Goal: Task Accomplishment & Management: Use online tool/utility

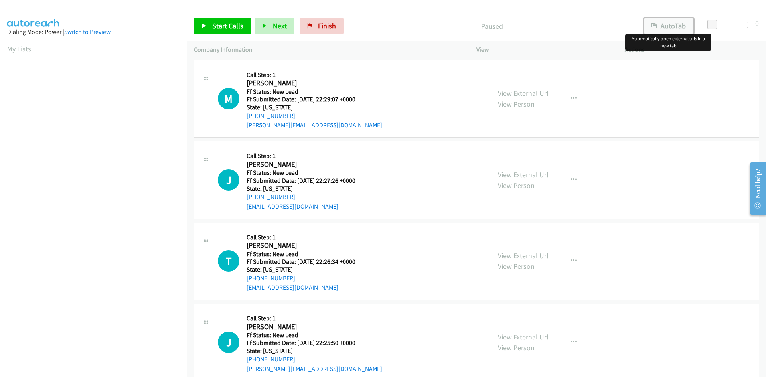
click at [663, 28] on button "AutoTab" at bounding box center [668, 26] width 49 height 16
click at [229, 26] on span "Start Calls" at bounding box center [227, 25] width 31 height 9
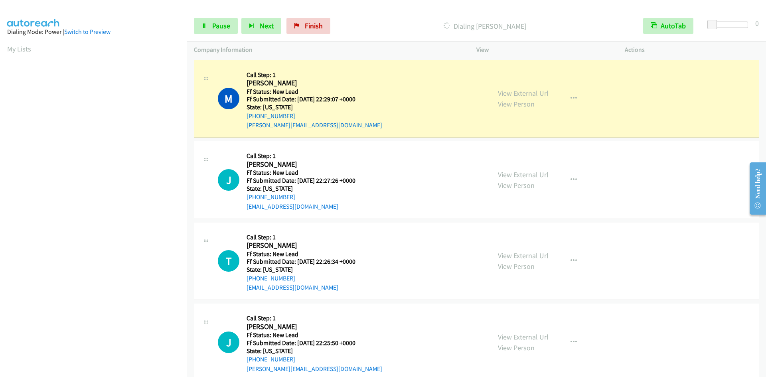
scroll to position [71, 0]
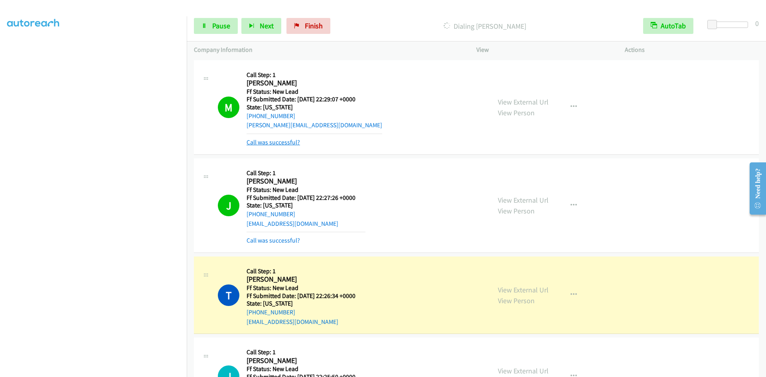
click at [280, 144] on link "Call was successful?" at bounding box center [273, 142] width 53 height 8
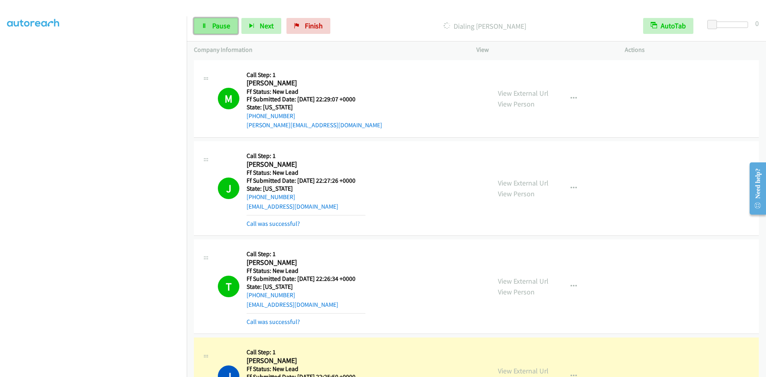
click at [207, 30] on link "Pause" at bounding box center [216, 26] width 44 height 16
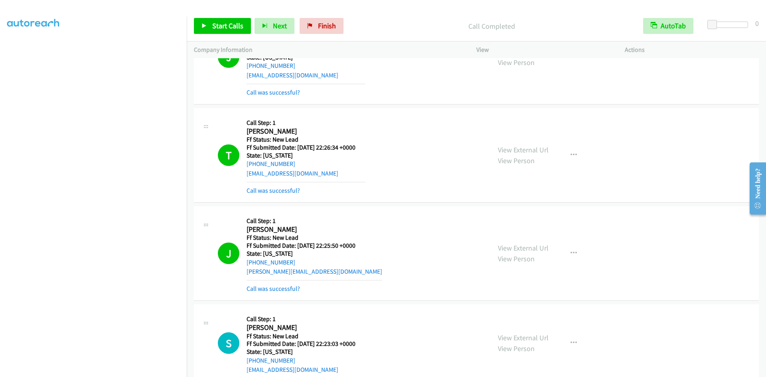
scroll to position [199, 0]
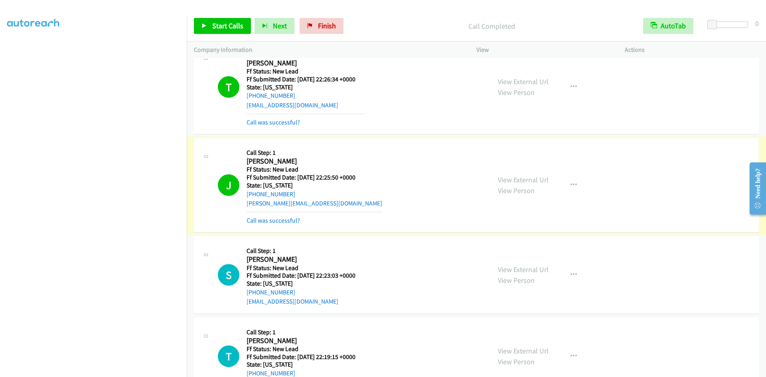
click at [531, 180] on link "View External Url" at bounding box center [523, 179] width 51 height 9
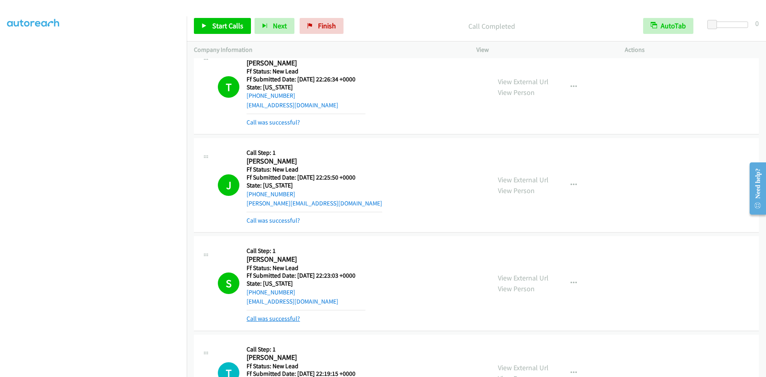
click at [274, 320] on link "Call was successful?" at bounding box center [273, 319] width 53 height 8
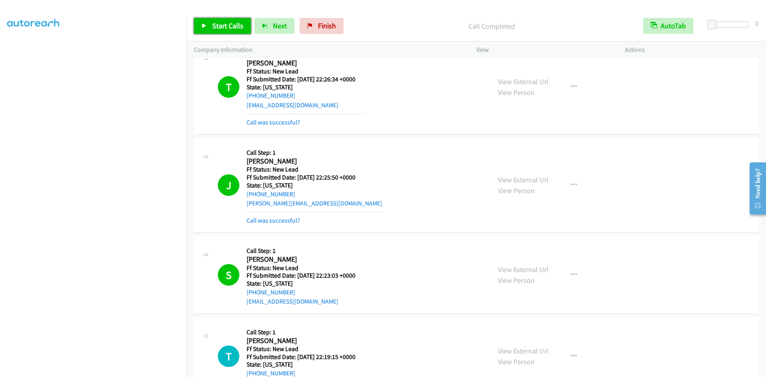
click at [220, 33] on link "Start Calls" at bounding box center [222, 26] width 57 height 16
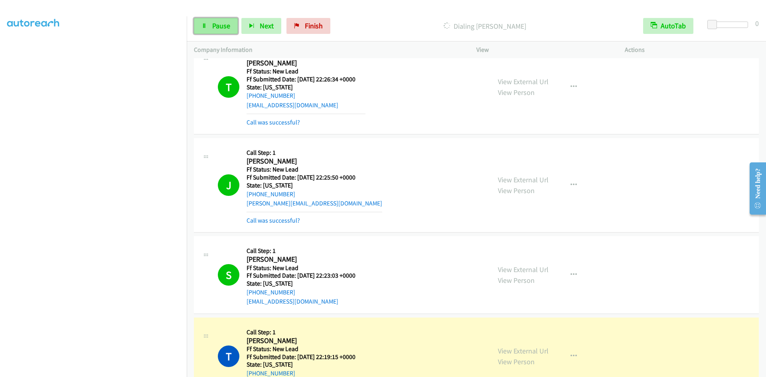
click at [227, 30] on link "Pause" at bounding box center [216, 26] width 44 height 16
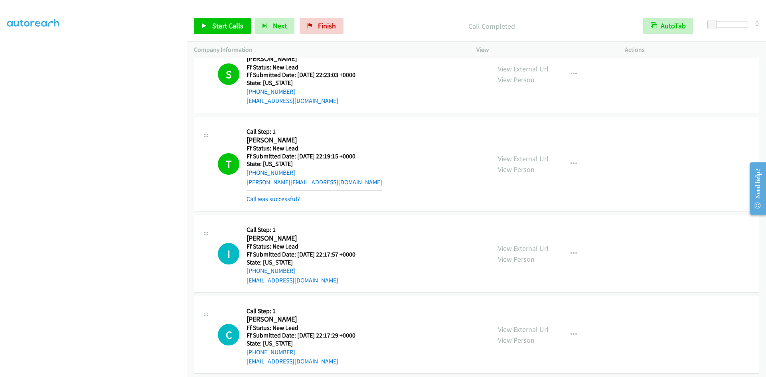
scroll to position [479, 0]
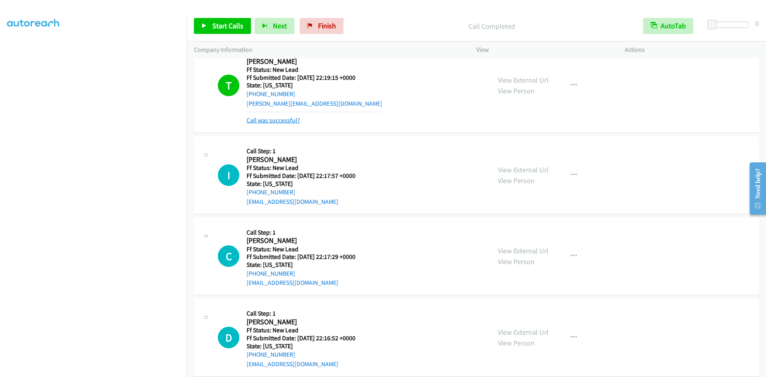
click at [251, 119] on link "Call was successful?" at bounding box center [273, 120] width 53 height 8
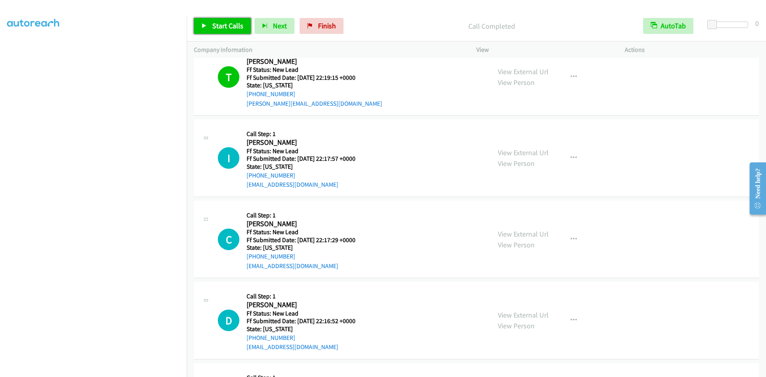
click at [240, 28] on span "Start Calls" at bounding box center [227, 25] width 31 height 9
click at [207, 29] on link "Pause" at bounding box center [216, 26] width 44 height 16
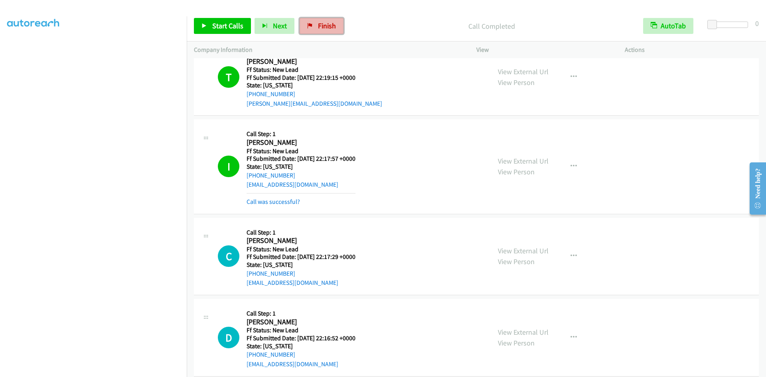
click at [322, 26] on span "Finish" at bounding box center [327, 25] width 18 height 9
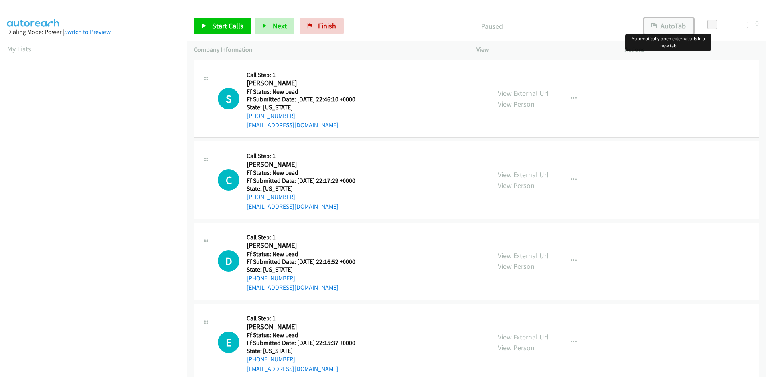
click at [659, 28] on button "AutoTab" at bounding box center [668, 26] width 49 height 16
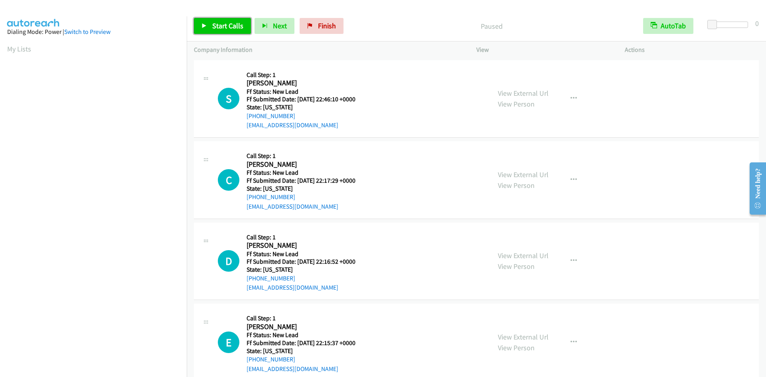
click at [227, 28] on span "Start Calls" at bounding box center [227, 25] width 31 height 9
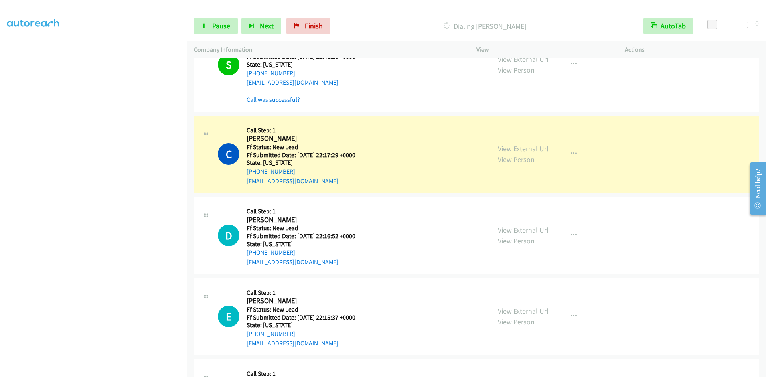
scroll to position [114, 0]
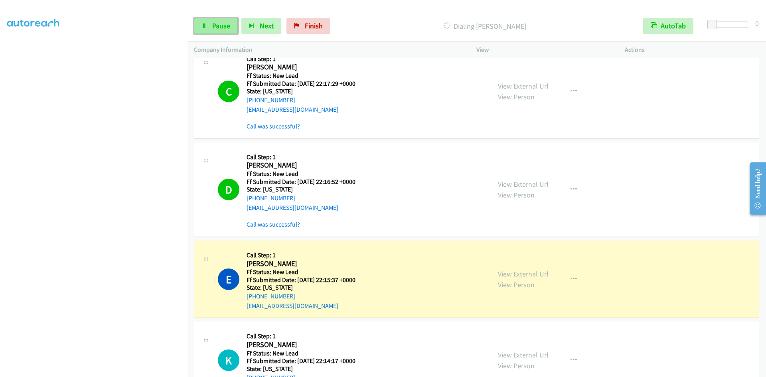
click at [215, 30] on link "Pause" at bounding box center [216, 26] width 44 height 16
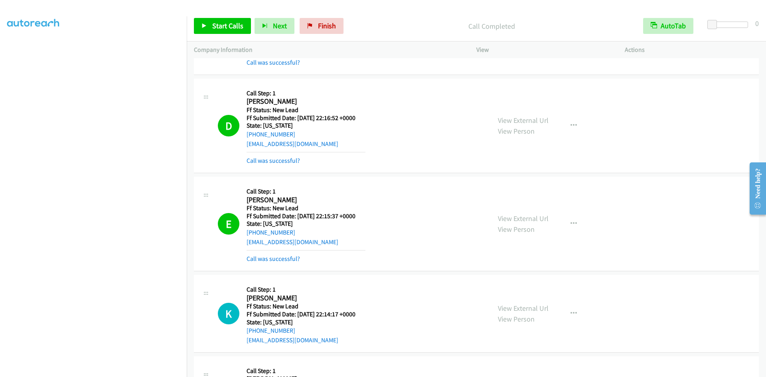
scroll to position [274, 0]
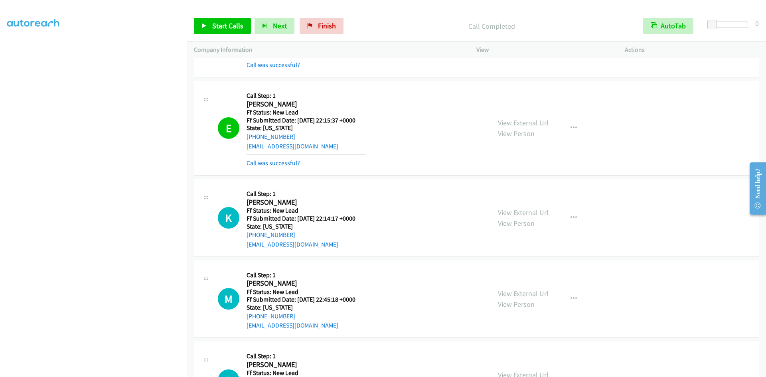
click at [527, 120] on link "View External Url" at bounding box center [523, 122] width 51 height 9
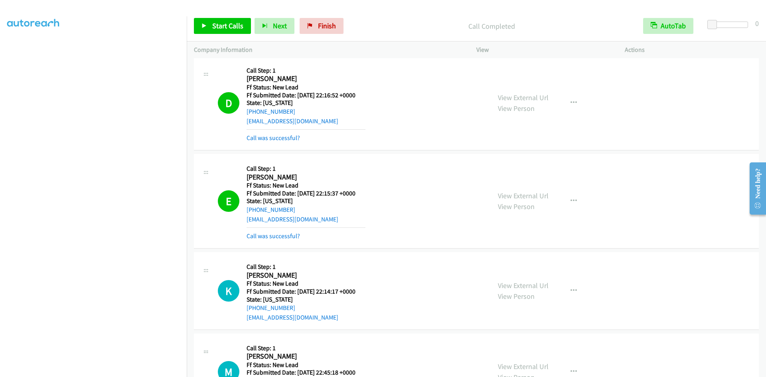
scroll to position [194, 0]
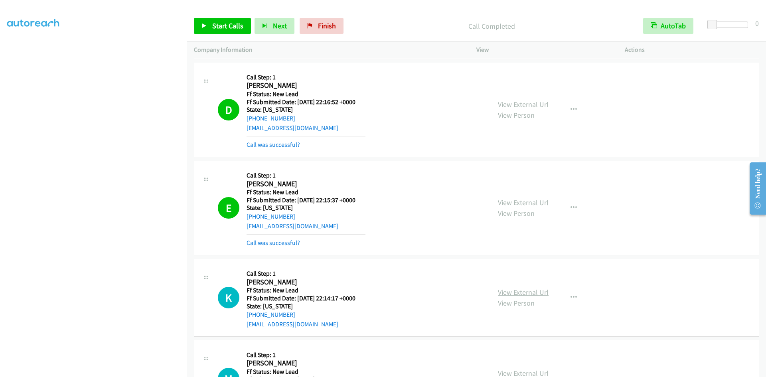
click at [508, 292] on link "View External Url" at bounding box center [523, 292] width 51 height 9
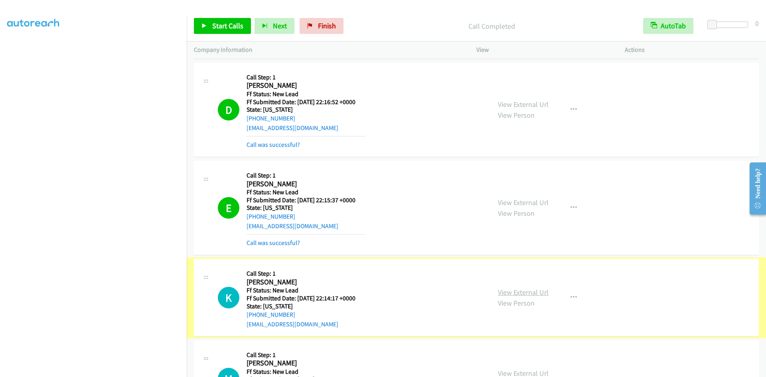
click at [518, 292] on link "View External Url" at bounding box center [523, 292] width 51 height 9
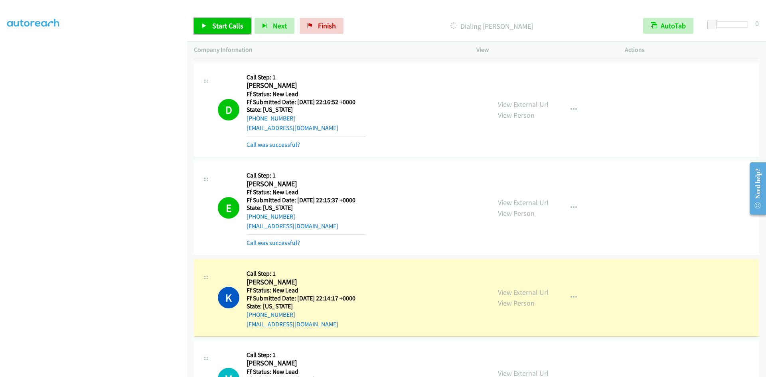
click at [213, 27] on span "Start Calls" at bounding box center [227, 25] width 31 height 9
click at [213, 27] on span "Pause" at bounding box center [221, 25] width 18 height 9
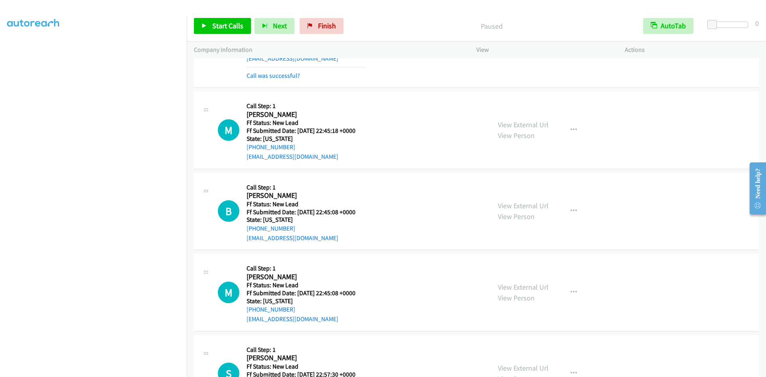
scroll to position [473, 0]
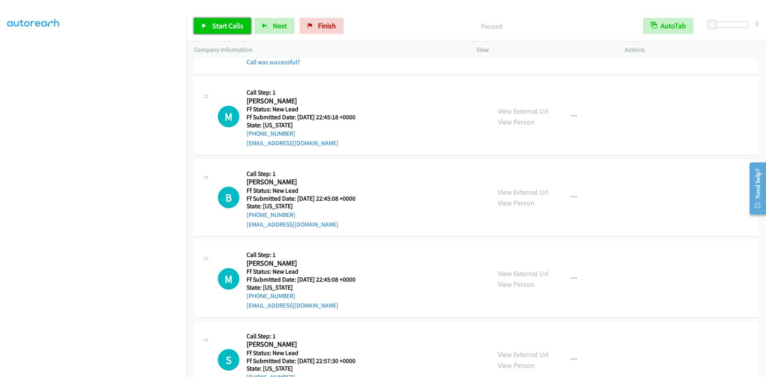
click at [229, 24] on span "Start Calls" at bounding box center [227, 25] width 31 height 9
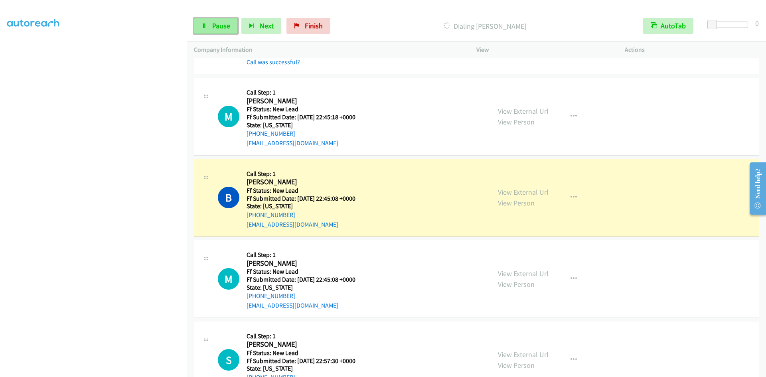
click at [223, 24] on span "Pause" at bounding box center [221, 25] width 18 height 9
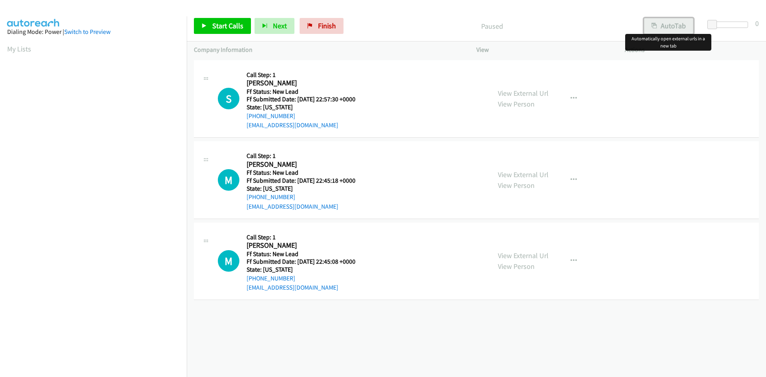
click at [668, 26] on button "AutoTab" at bounding box center [668, 26] width 49 height 16
click at [218, 27] on span "Start Calls" at bounding box center [227, 25] width 31 height 9
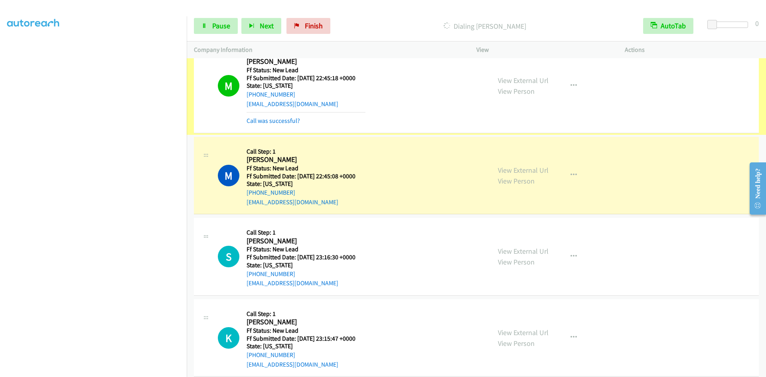
scroll to position [120, 0]
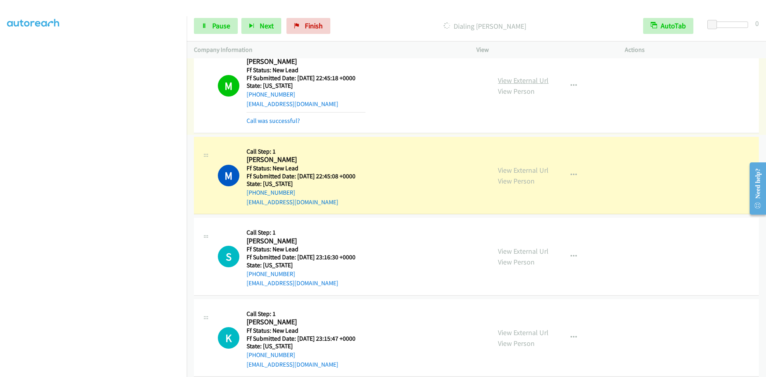
click at [517, 77] on link "View External Url" at bounding box center [523, 80] width 51 height 9
click at [222, 17] on div "Start Calls Pause Next Finish Dialing Maria Hendrickson AutoTab AutoTab 0" at bounding box center [476, 26] width 579 height 31
click at [220, 24] on span "Pause" at bounding box center [221, 25] width 18 height 9
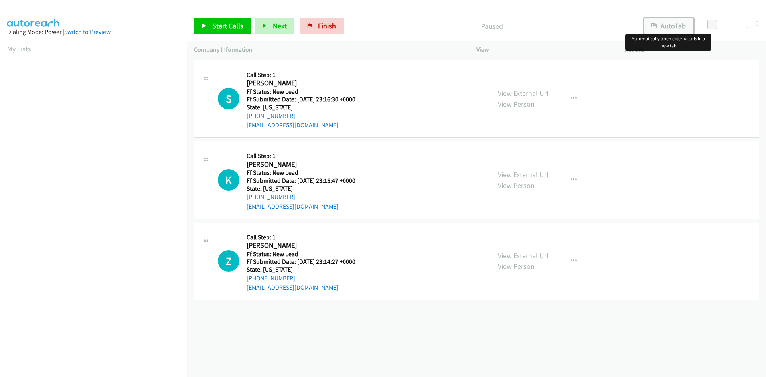
click at [674, 26] on button "AutoTab" at bounding box center [668, 26] width 49 height 16
click at [225, 24] on span "Start Calls" at bounding box center [227, 25] width 31 height 9
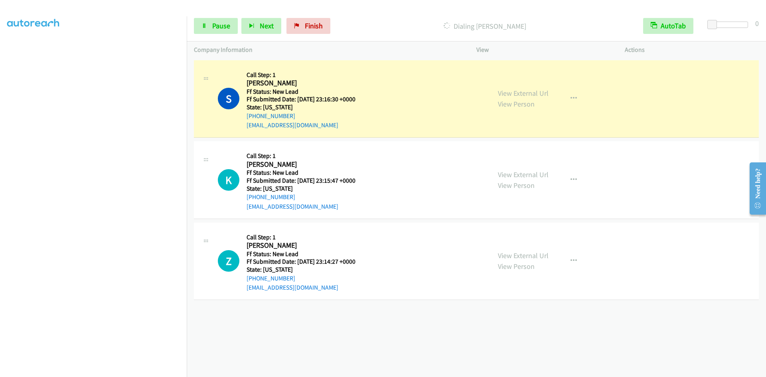
scroll to position [70, 0]
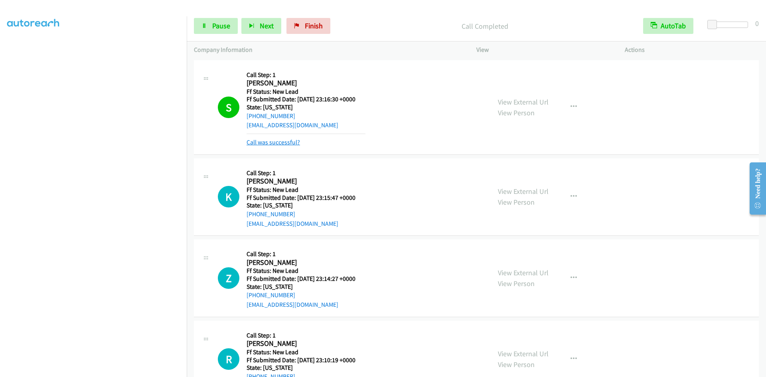
click at [271, 144] on link "Call was successful?" at bounding box center [273, 142] width 53 height 8
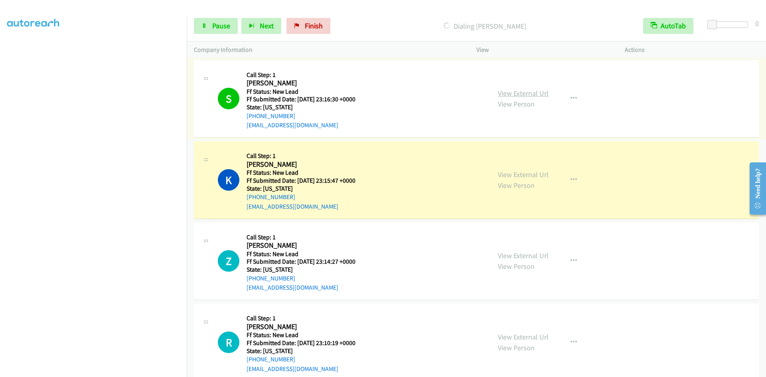
click at [536, 92] on link "View External Url" at bounding box center [523, 93] width 51 height 9
click at [227, 20] on link "Pause" at bounding box center [216, 26] width 44 height 16
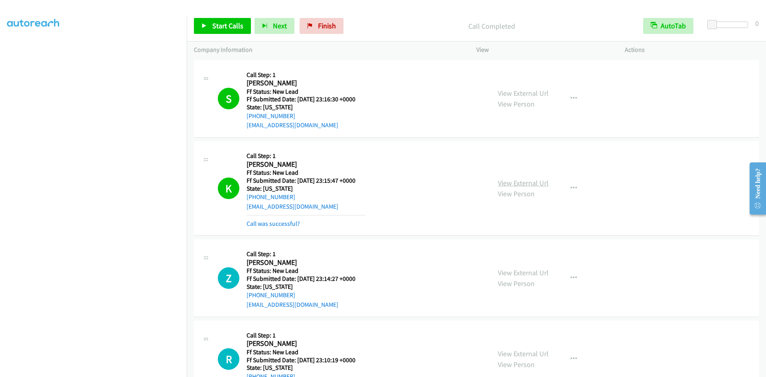
click at [515, 181] on link "View External Url" at bounding box center [523, 182] width 51 height 9
click at [274, 223] on link "Call was successful?" at bounding box center [273, 224] width 53 height 8
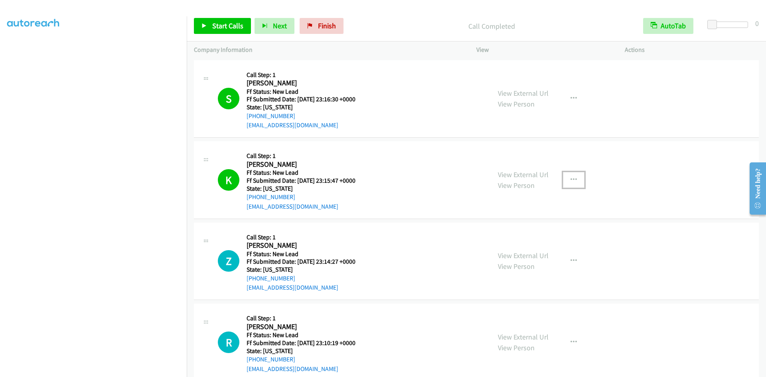
click at [571, 177] on icon "button" at bounding box center [574, 180] width 6 height 6
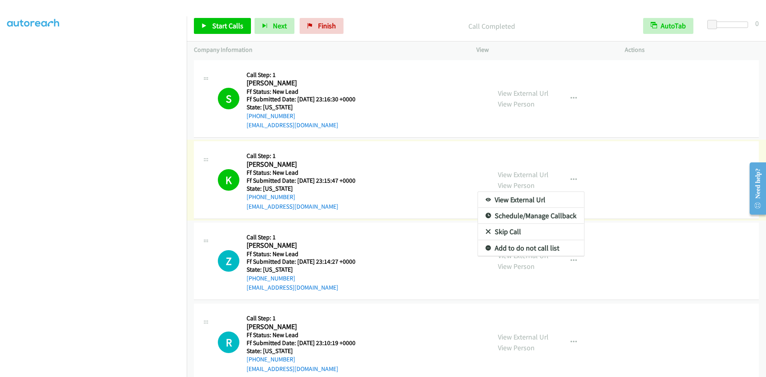
click at [535, 246] on link "Add to do not call list" at bounding box center [531, 248] width 106 height 16
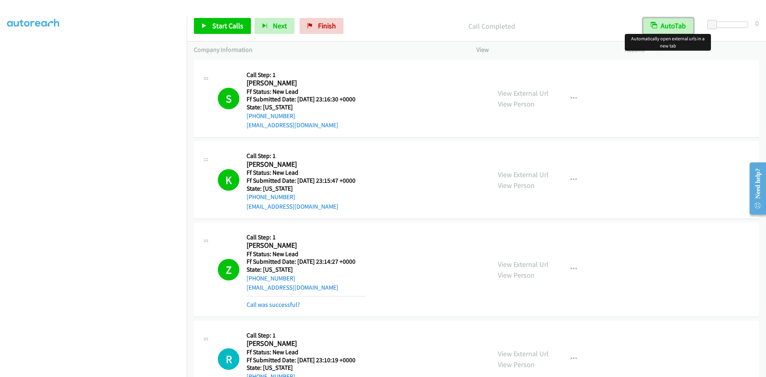
click at [663, 25] on button "AutoTab" at bounding box center [668, 26] width 50 height 16
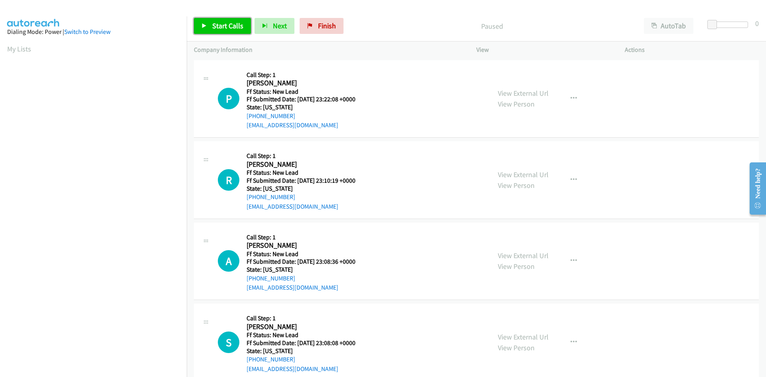
click at [213, 24] on span "Start Calls" at bounding box center [227, 25] width 31 height 9
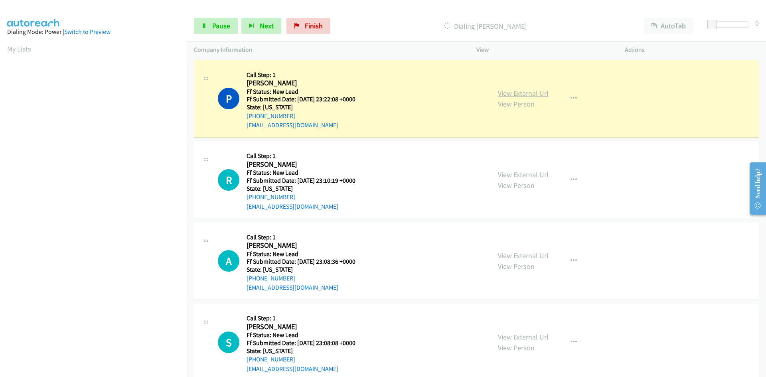
click at [499, 96] on link "View External Url" at bounding box center [523, 93] width 51 height 9
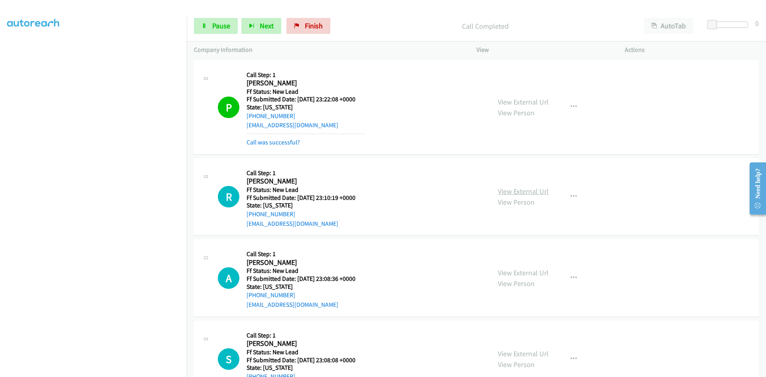
click at [526, 191] on link "View External Url" at bounding box center [523, 191] width 51 height 9
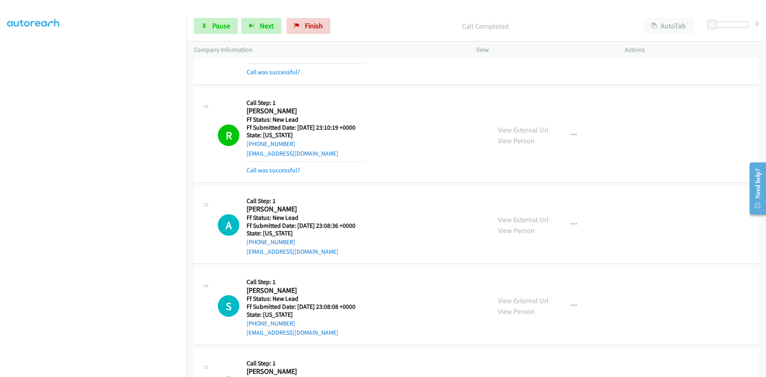
scroll to position [160, 0]
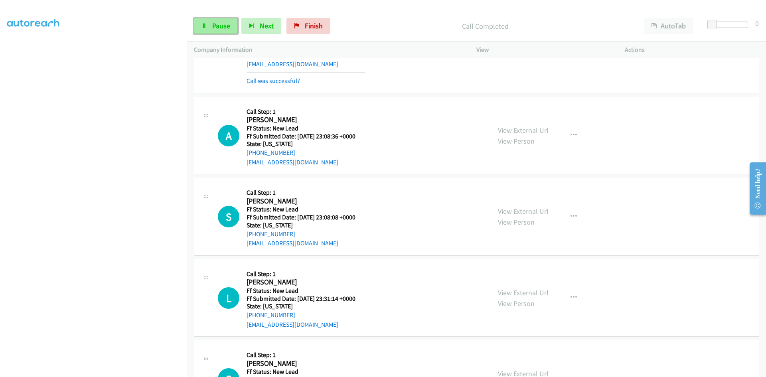
click at [208, 26] on link "Pause" at bounding box center [216, 26] width 44 height 16
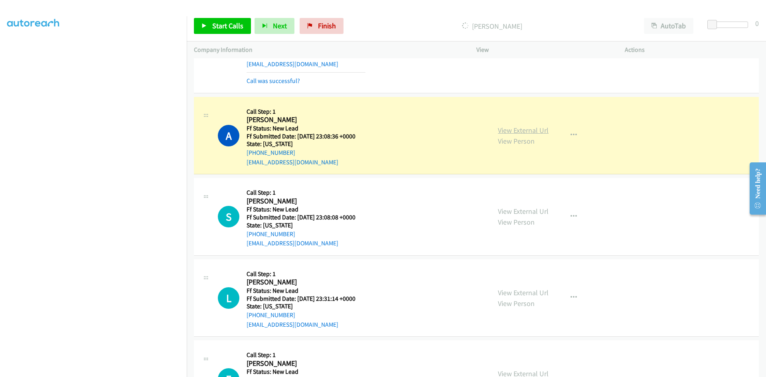
click at [528, 131] on link "View External Url" at bounding box center [523, 130] width 51 height 9
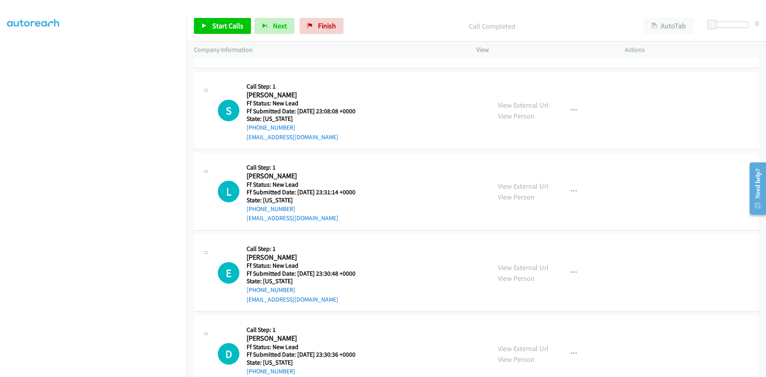
scroll to position [231, 0]
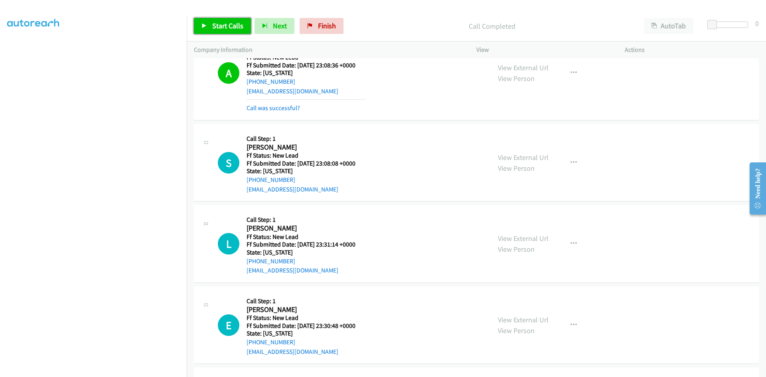
click at [221, 22] on span "Start Calls" at bounding box center [227, 25] width 31 height 9
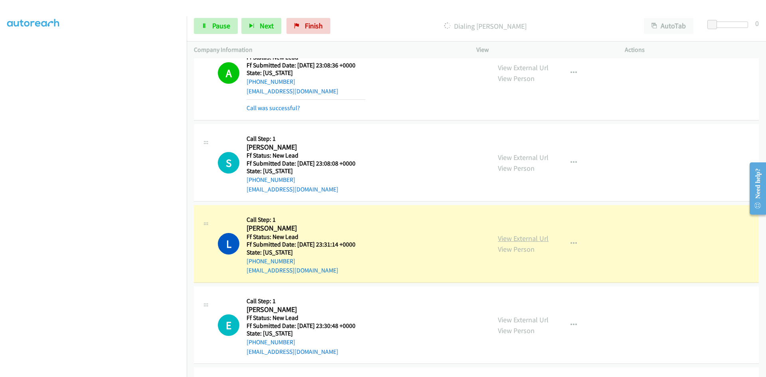
click at [536, 241] on link "View External Url" at bounding box center [523, 238] width 51 height 9
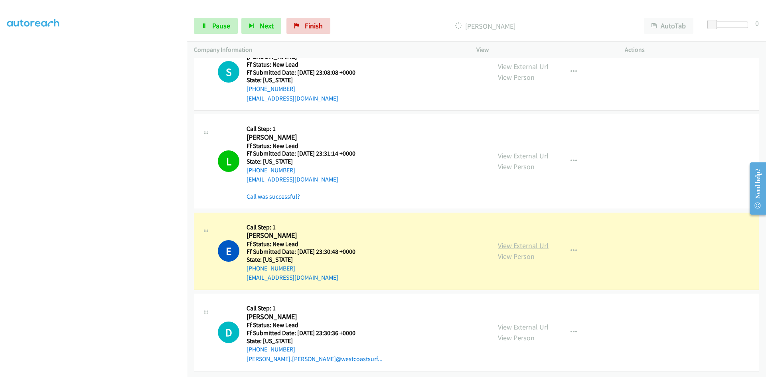
scroll to position [328, 0]
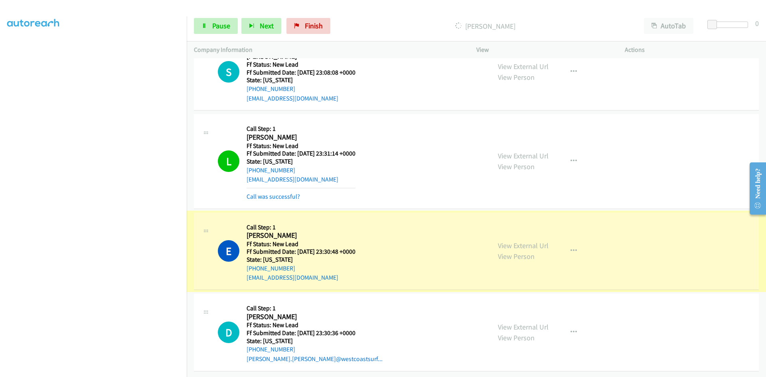
click at [511, 241] on link "View External Url" at bounding box center [523, 245] width 51 height 9
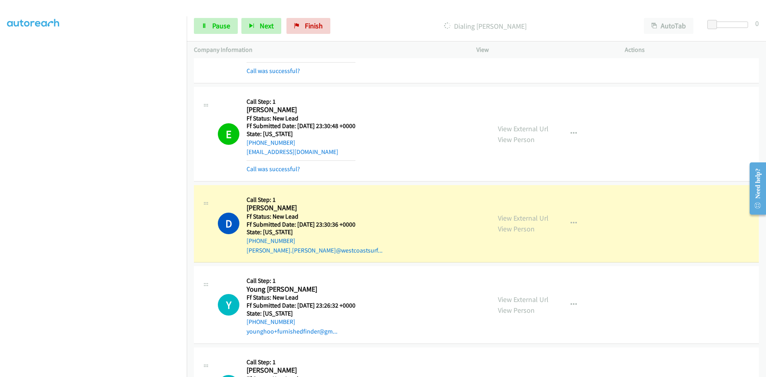
scroll to position [487, 0]
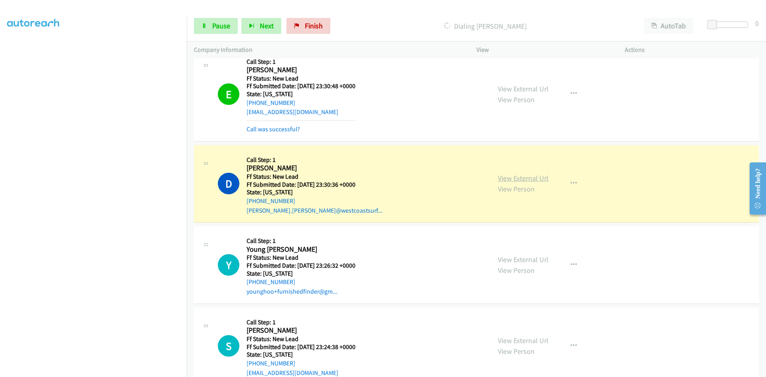
click at [503, 179] on link "View External Url" at bounding box center [523, 178] width 51 height 9
click at [217, 30] on span "Pause" at bounding box center [221, 25] width 18 height 9
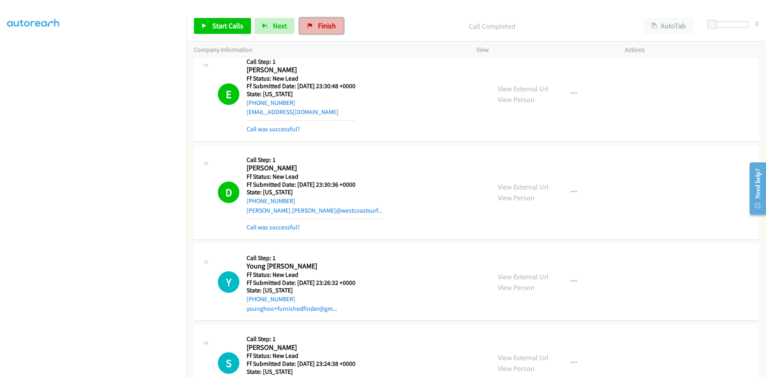
click at [318, 28] on span "Finish" at bounding box center [327, 25] width 18 height 9
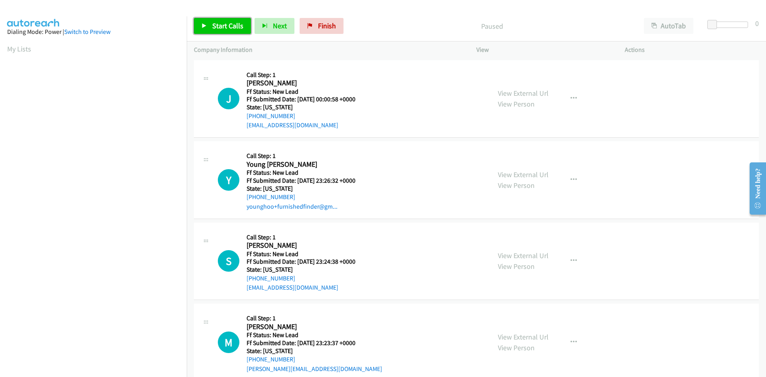
click at [227, 26] on span "Start Calls" at bounding box center [227, 25] width 31 height 9
click at [511, 92] on link "View External Url" at bounding box center [523, 93] width 51 height 9
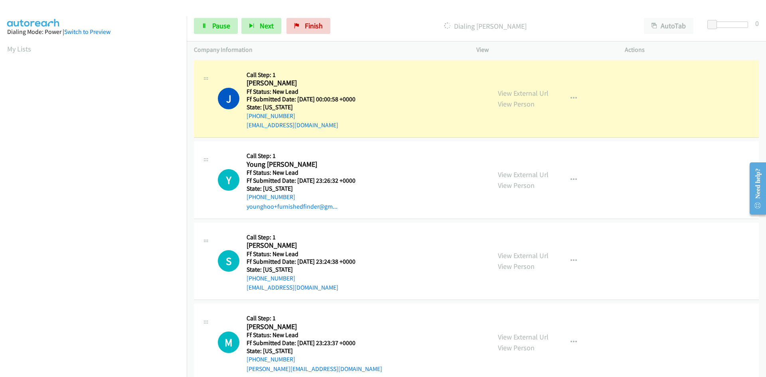
scroll to position [70, 0]
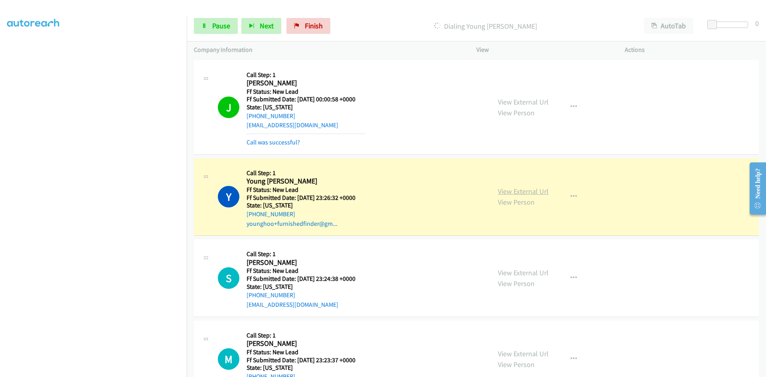
click at [535, 191] on link "View External Url" at bounding box center [523, 191] width 51 height 9
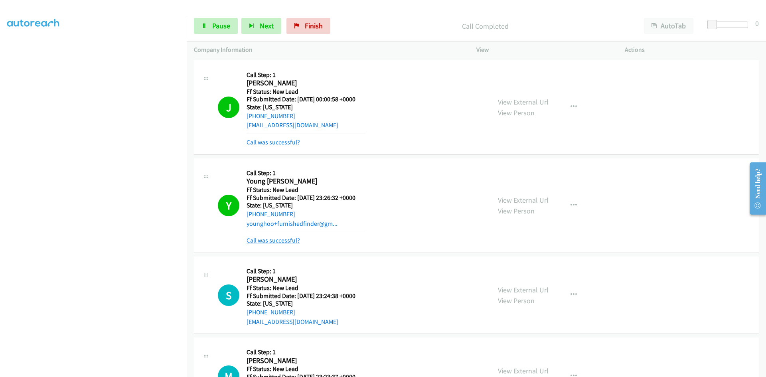
click at [287, 238] on link "Call was successful?" at bounding box center [273, 241] width 53 height 8
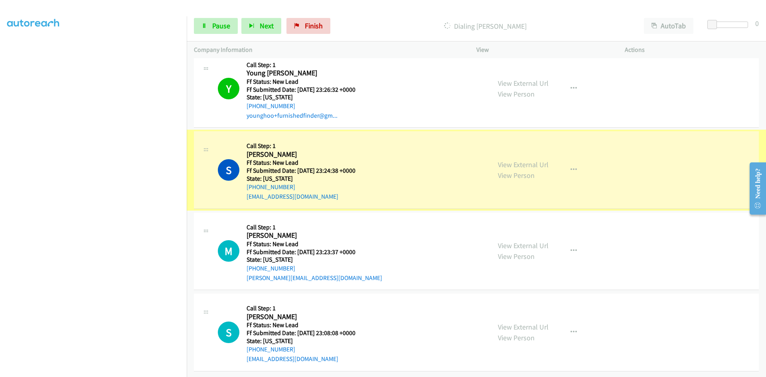
scroll to position [114, 0]
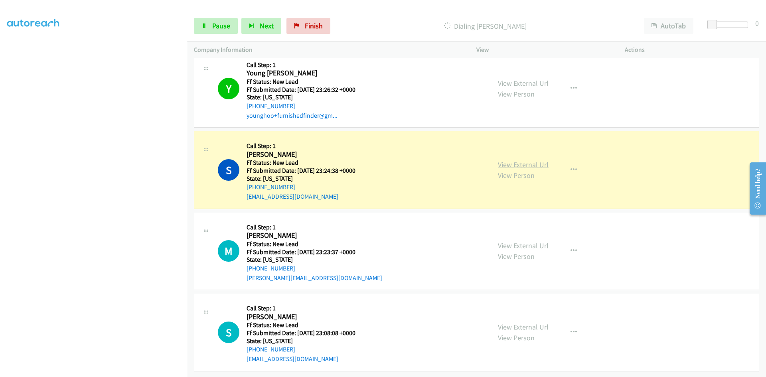
click at [505, 160] on link "View External Url" at bounding box center [523, 164] width 51 height 9
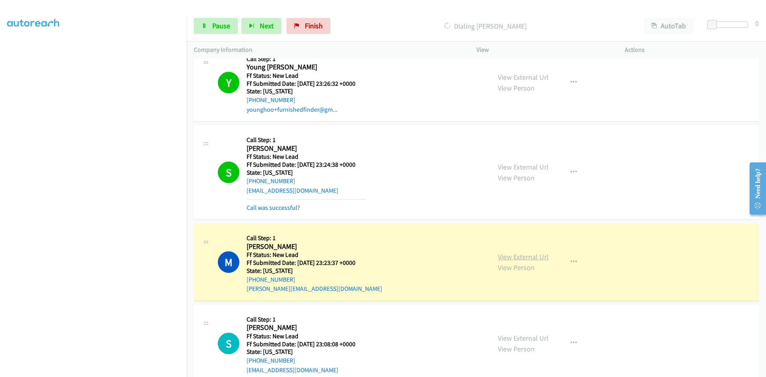
click at [533, 255] on link "View External Url" at bounding box center [523, 256] width 51 height 9
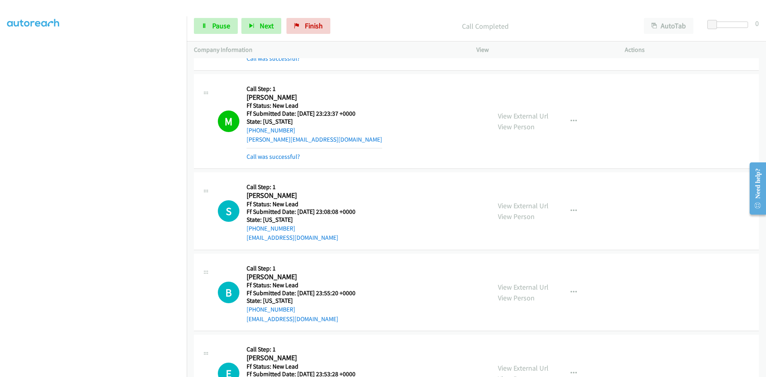
scroll to position [274, 0]
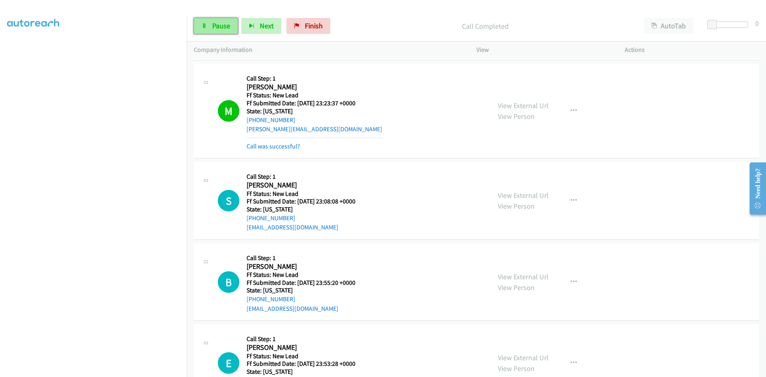
click at [214, 28] on span "Pause" at bounding box center [221, 25] width 18 height 9
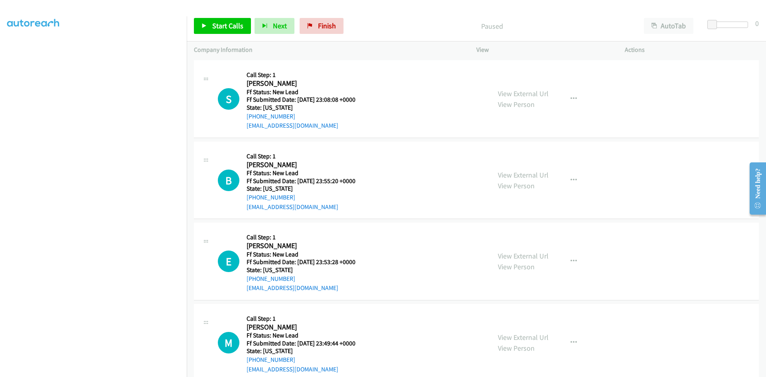
scroll to position [392, 0]
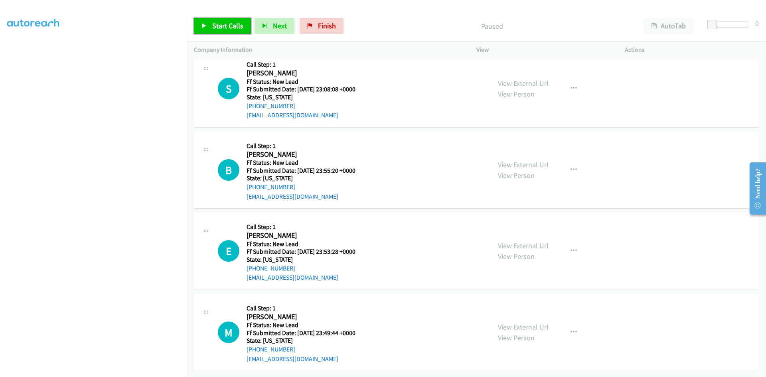
click at [210, 23] on link "Start Calls" at bounding box center [222, 26] width 57 height 16
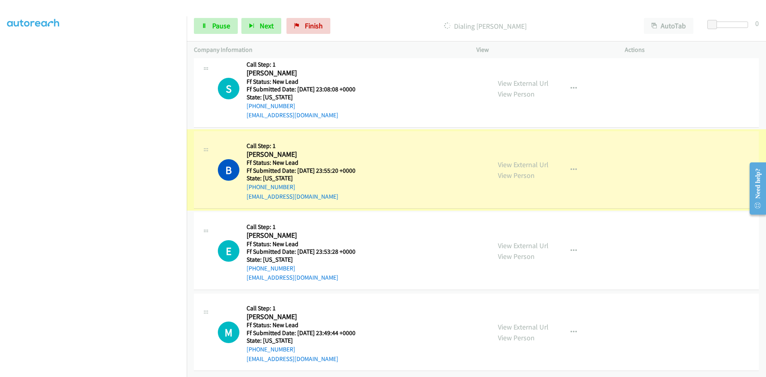
click at [508, 160] on link "View External Url" at bounding box center [523, 164] width 51 height 9
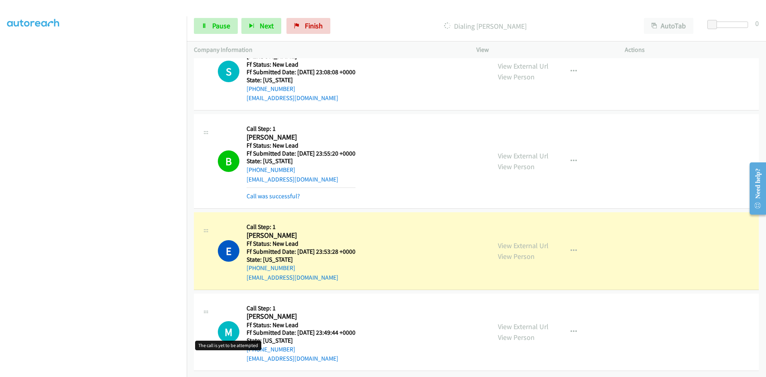
scroll to position [409, 0]
click at [263, 192] on link "Call was successful?" at bounding box center [273, 196] width 53 height 8
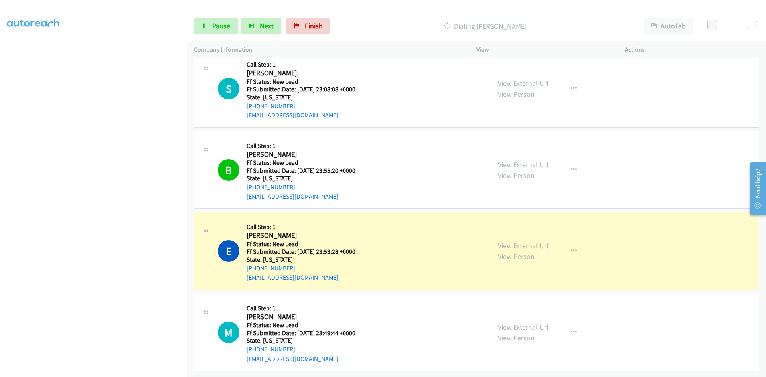
scroll to position [392, 0]
click at [571, 167] on icon "button" at bounding box center [574, 170] width 6 height 6
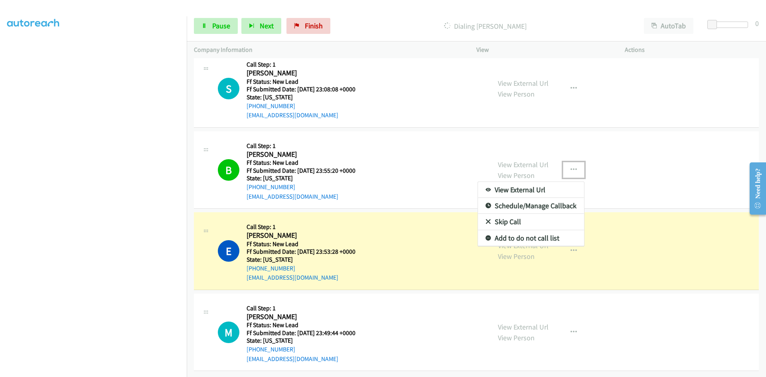
click at [518, 230] on link "Add to do not call list" at bounding box center [531, 238] width 106 height 16
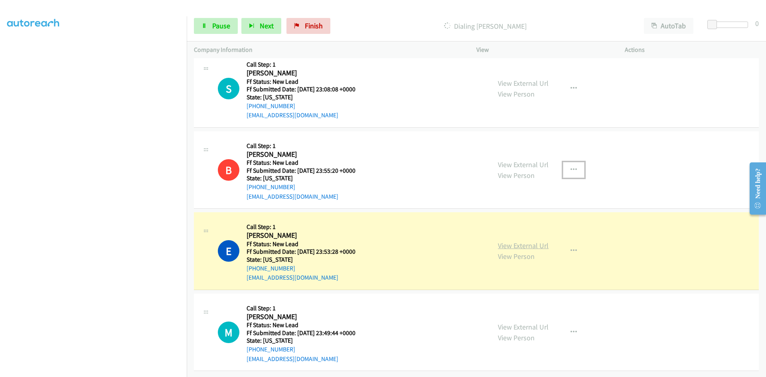
click at [519, 241] on link "View External Url" at bounding box center [523, 245] width 51 height 9
click at [217, 28] on span "Pause" at bounding box center [221, 25] width 18 height 9
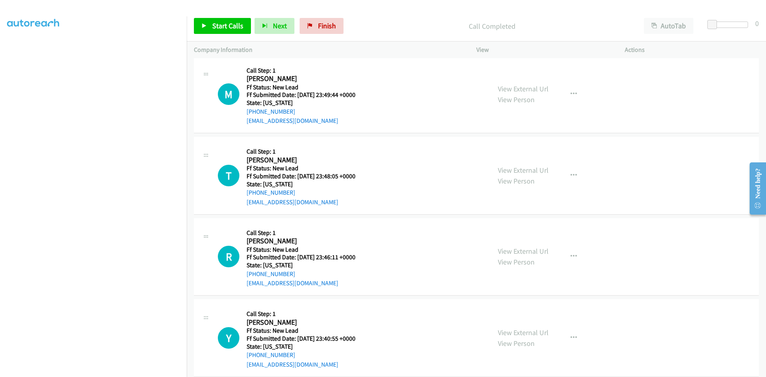
scroll to position [652, 0]
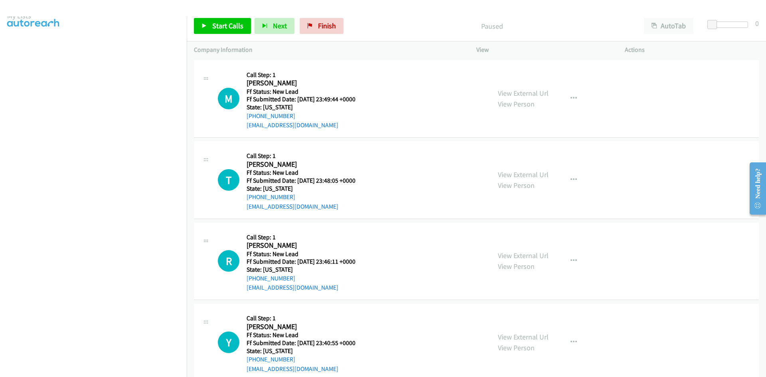
scroll to position [70, 0]
click at [214, 24] on span "Start Calls" at bounding box center [227, 25] width 31 height 9
click at [514, 94] on link "View External Url" at bounding box center [523, 93] width 51 height 9
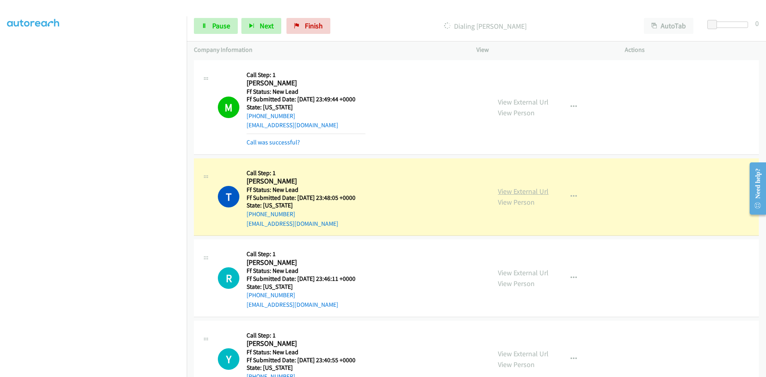
click at [535, 194] on link "View External Url" at bounding box center [523, 191] width 51 height 9
click at [227, 26] on span "Pause" at bounding box center [221, 25] width 18 height 9
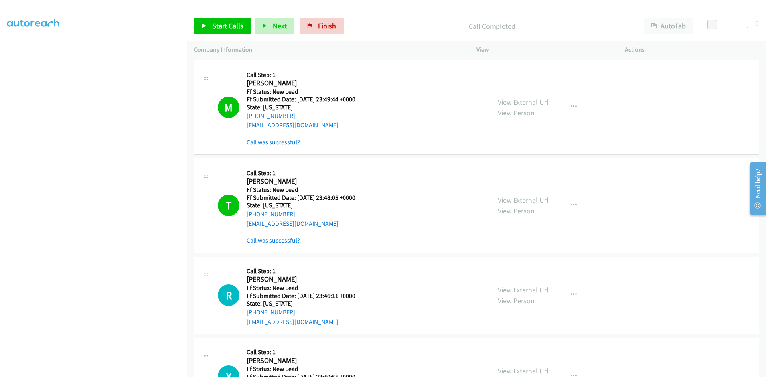
click at [278, 243] on link "Call was successful?" at bounding box center [273, 241] width 53 height 8
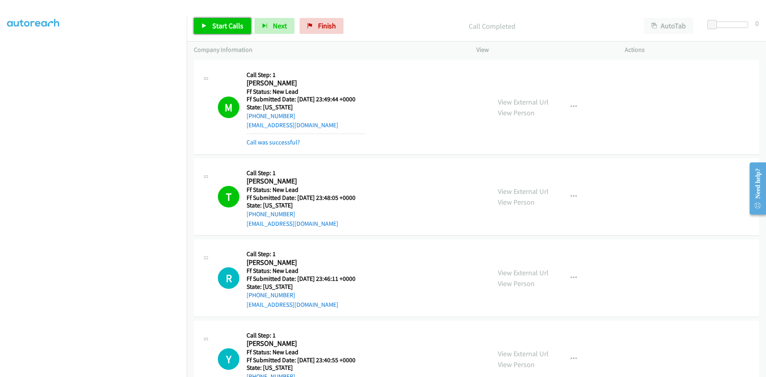
click at [233, 26] on span "Start Calls" at bounding box center [227, 25] width 31 height 9
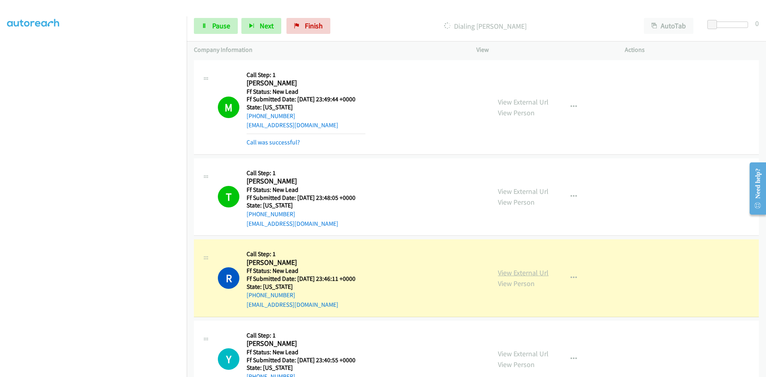
click at [501, 273] on link "View External Url" at bounding box center [523, 272] width 51 height 9
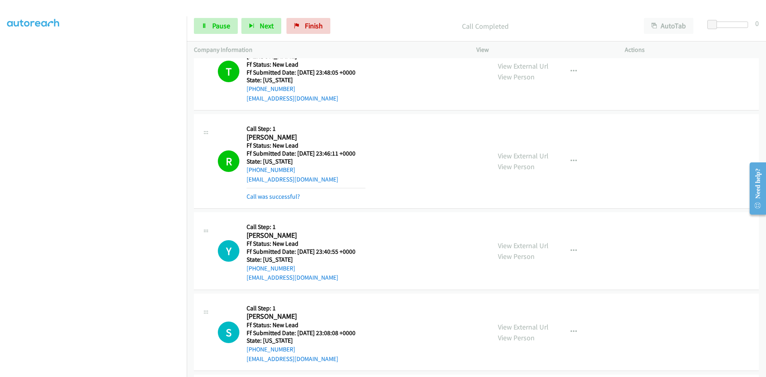
scroll to position [199, 0]
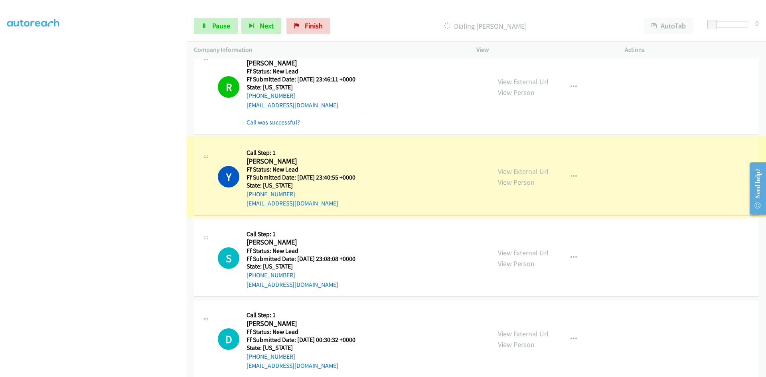
click at [515, 168] on link "View External Url" at bounding box center [523, 171] width 51 height 9
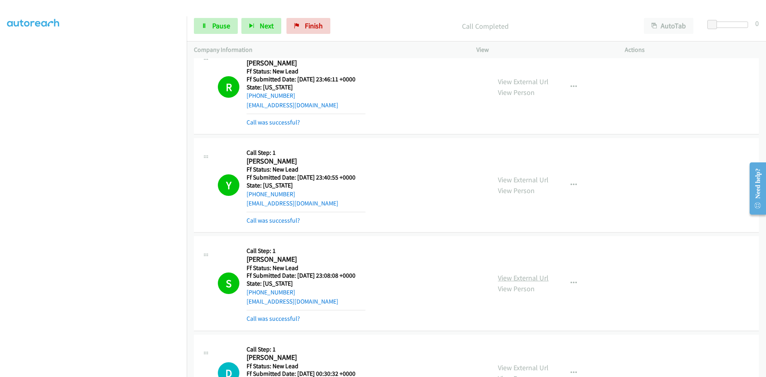
click at [542, 277] on link "View External Url" at bounding box center [523, 277] width 51 height 9
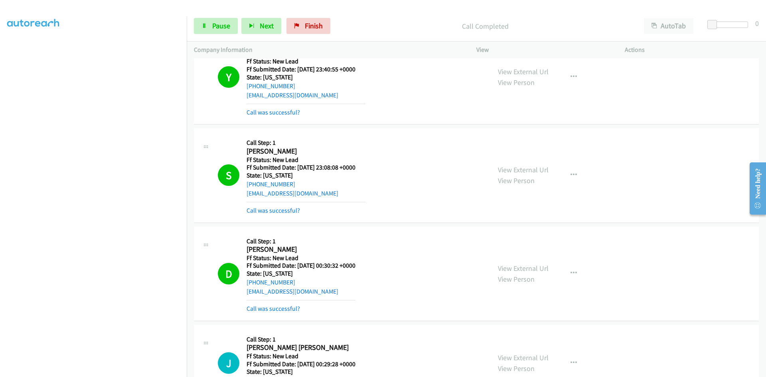
scroll to position [319, 0]
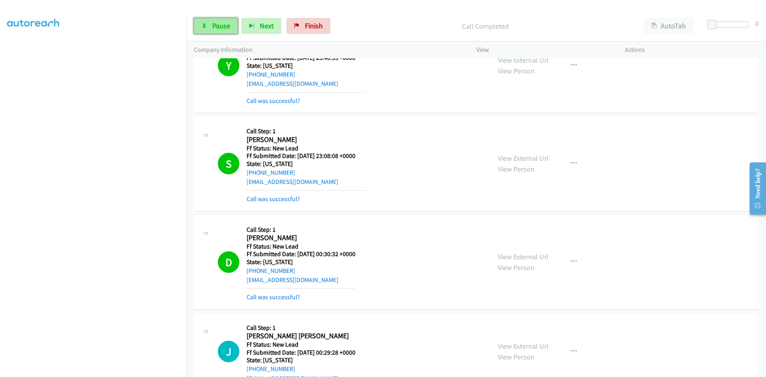
click at [211, 27] on link "Pause" at bounding box center [216, 26] width 44 height 16
click at [517, 261] on link "View External Url" at bounding box center [523, 256] width 51 height 9
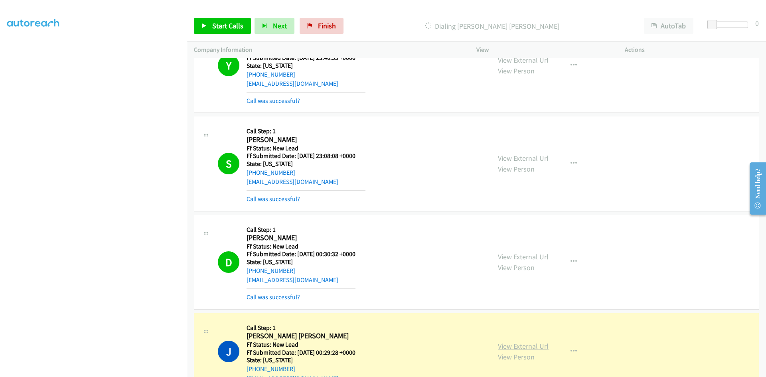
click at [531, 345] on link "View External Url" at bounding box center [523, 346] width 51 height 9
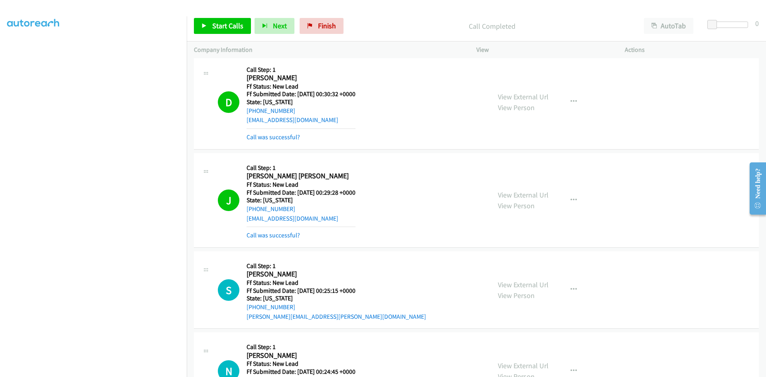
scroll to position [479, 0]
click at [284, 236] on link "Call was successful?" at bounding box center [273, 236] width 53 height 8
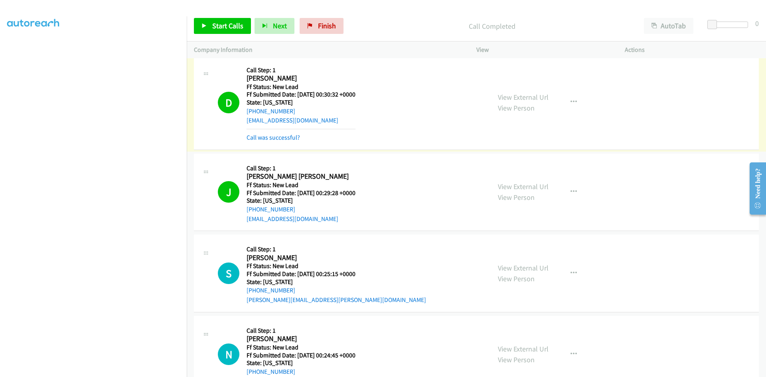
click at [281, 139] on link "Call was successful?" at bounding box center [273, 138] width 53 height 8
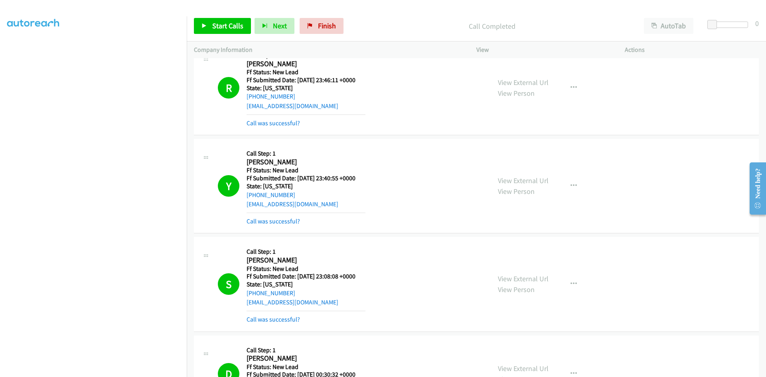
scroll to position [183, 0]
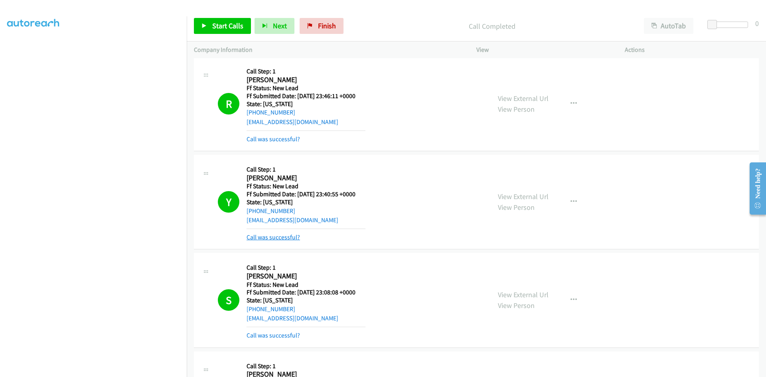
click at [281, 238] on link "Call was successful?" at bounding box center [273, 237] width 53 height 8
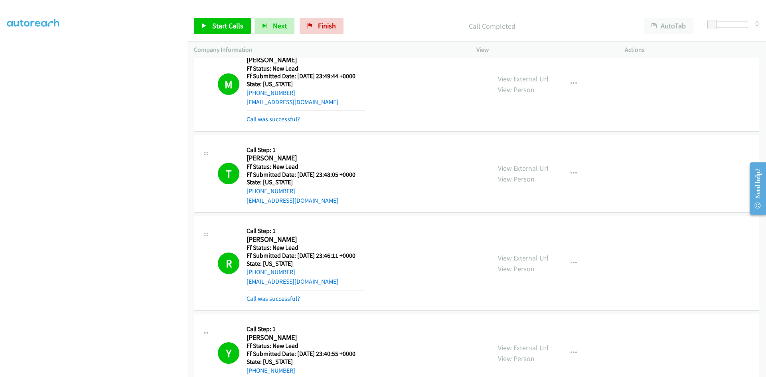
scroll to position [0, 0]
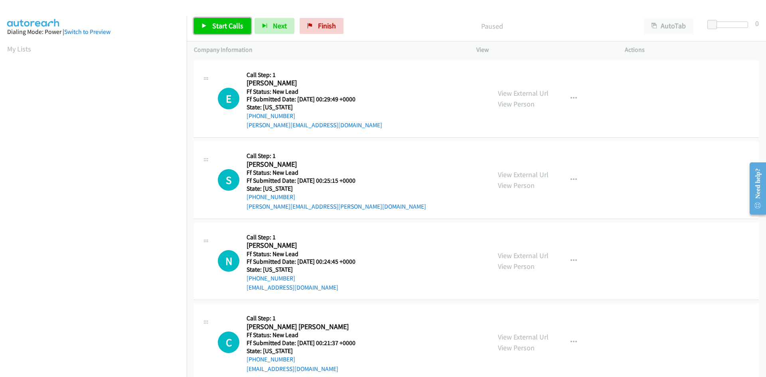
click at [241, 31] on link "Start Calls" at bounding box center [222, 26] width 57 height 16
click at [507, 88] on div "View External Url View Person" at bounding box center [523, 99] width 51 height 22
click at [507, 93] on link "View External Url" at bounding box center [523, 93] width 51 height 9
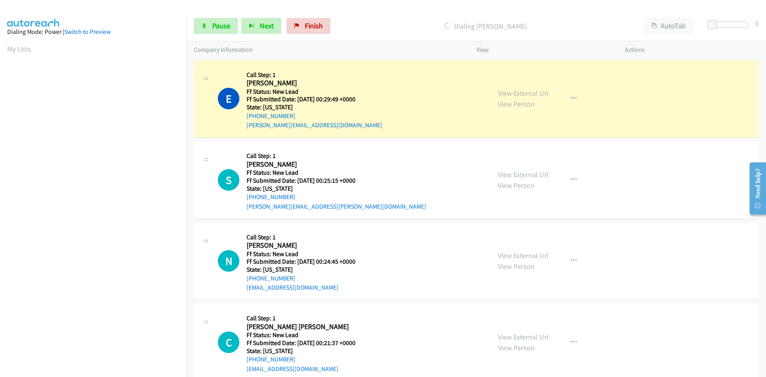
scroll to position [70, 0]
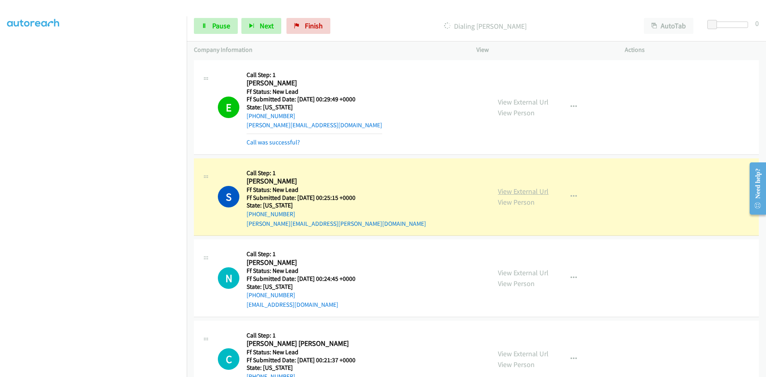
click at [541, 195] on link "View External Url" at bounding box center [523, 191] width 51 height 9
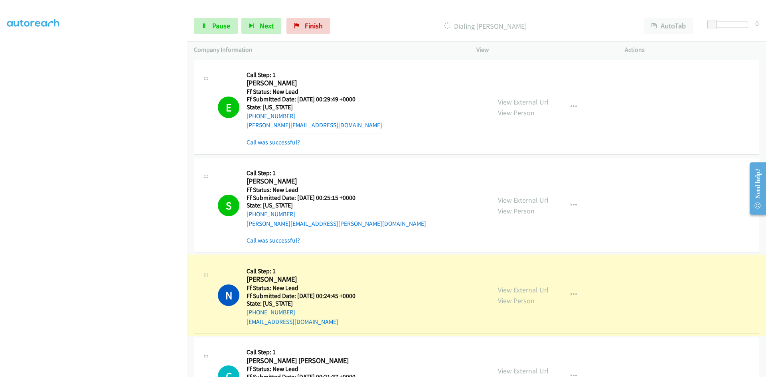
click at [528, 293] on link "View External Url" at bounding box center [523, 289] width 51 height 9
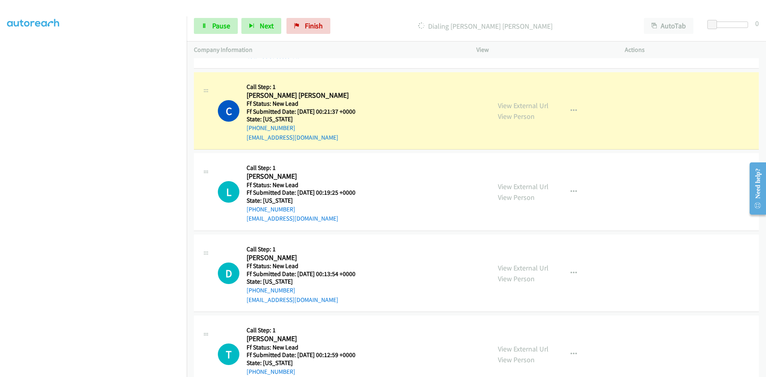
scroll to position [279, 0]
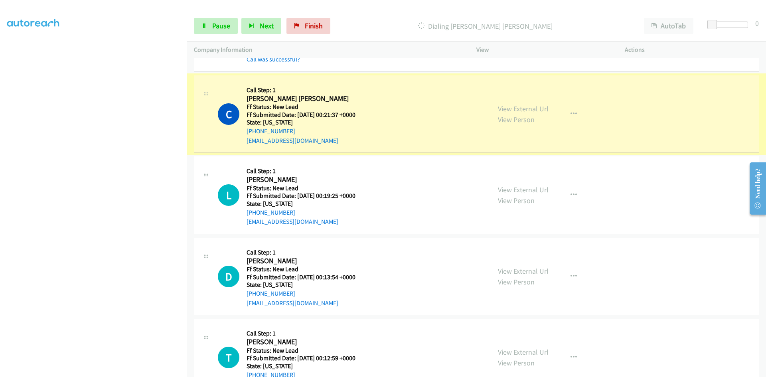
click at [502, 111] on link "View External Url" at bounding box center [523, 108] width 51 height 9
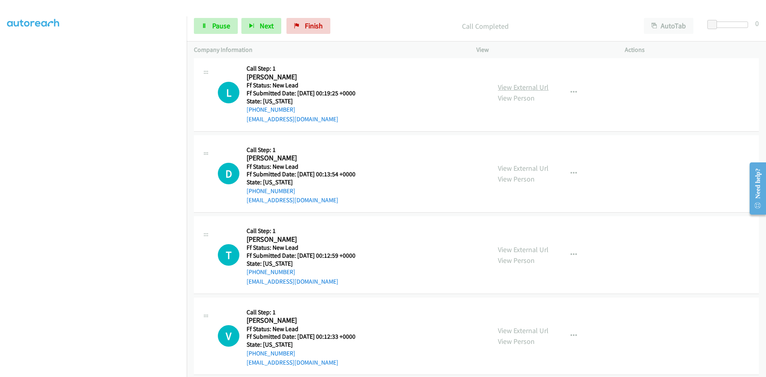
scroll to position [399, 0]
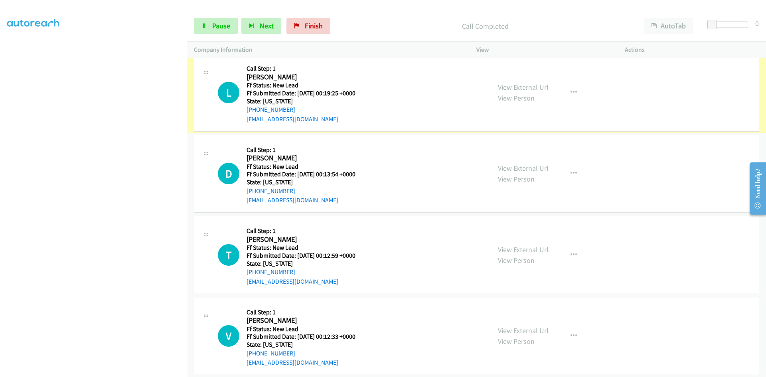
click at [509, 85] on link "View External Url" at bounding box center [523, 87] width 51 height 9
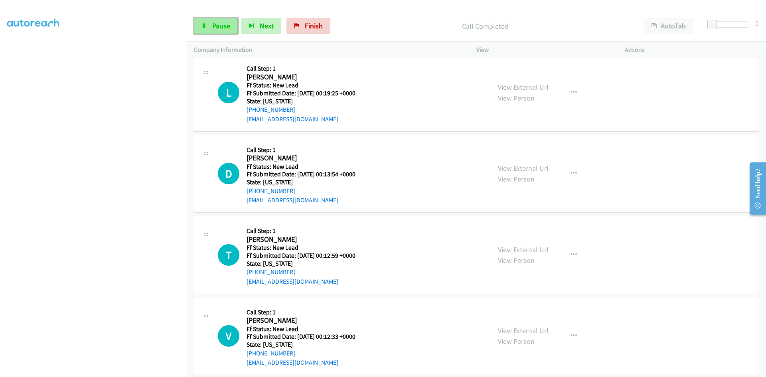
click at [206, 26] on icon at bounding box center [204, 27] width 6 height 6
drag, startPoint x: 326, startPoint y: 28, endPoint x: 425, endPoint y: 38, distance: 100.2
click at [326, 28] on span "Finish" at bounding box center [327, 25] width 18 height 9
